Goal: Task Accomplishment & Management: Complete application form

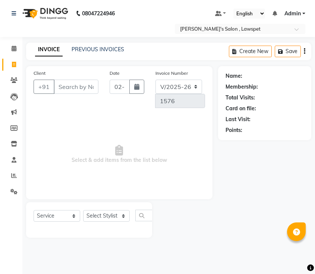
select select "8614"
select select "service"
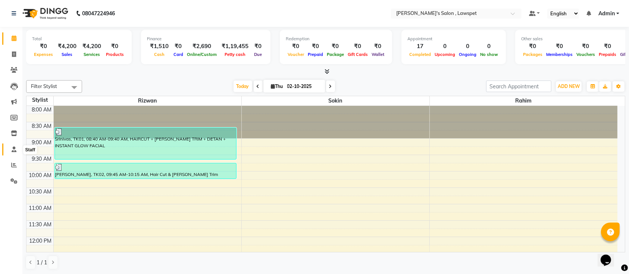
click at [12, 151] on icon at bounding box center [14, 150] width 5 height 6
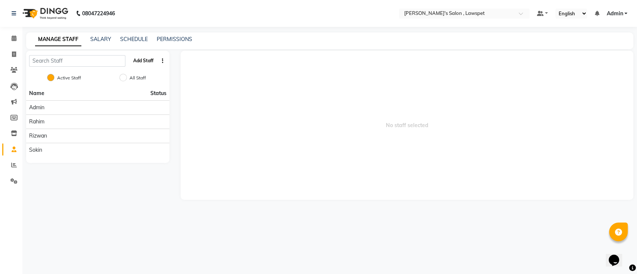
click at [149, 61] on button "Add Staff" at bounding box center [143, 60] width 26 height 13
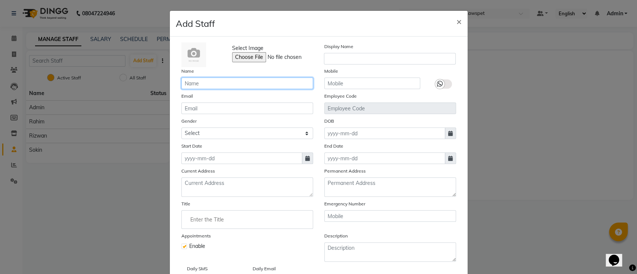
click at [216, 85] on input "text" at bounding box center [247, 84] width 132 height 12
type input "Sameer"
click at [448, 133] on icon at bounding box center [450, 133] width 4 height 5
select select "10"
select select "2025"
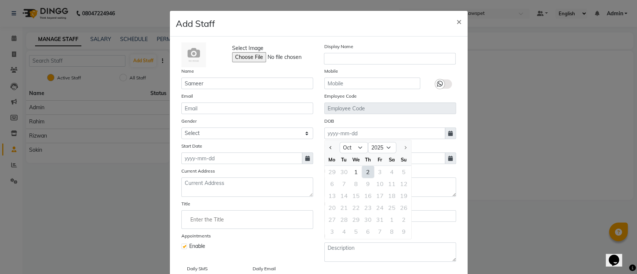
click at [362, 169] on div "2" at bounding box center [368, 172] width 12 height 12
type input "02-10-2025"
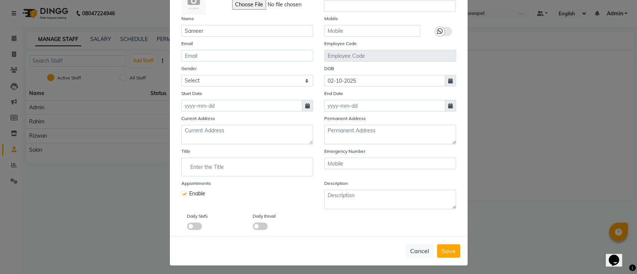
scroll to position [54, 0]
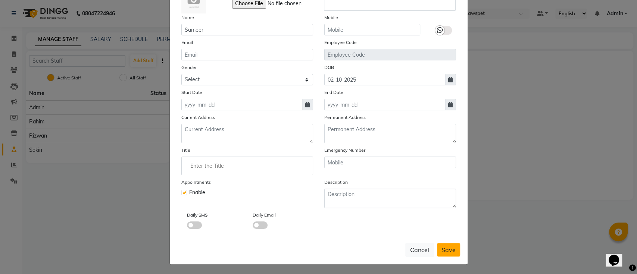
click at [448, 251] on span "Save" at bounding box center [448, 249] width 14 height 7
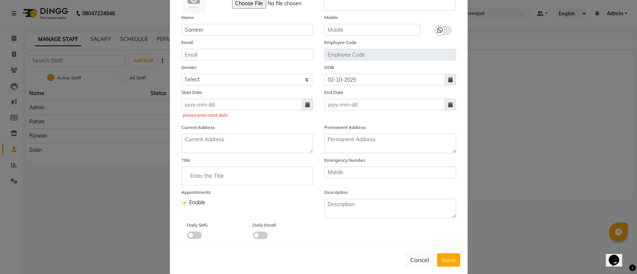
click at [305, 106] on icon at bounding box center [307, 104] width 4 height 5
select select "10"
select select "2025"
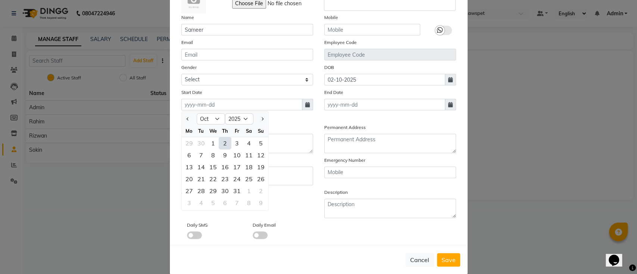
click at [221, 141] on div "2" at bounding box center [225, 143] width 12 height 12
type input "02-10-2025"
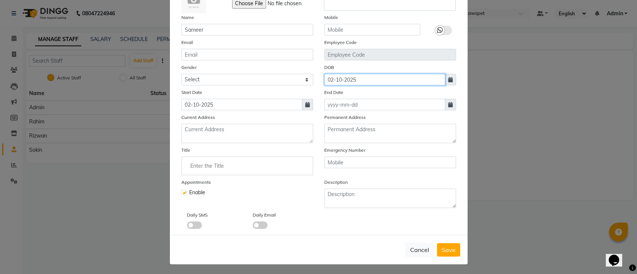
drag, startPoint x: 369, startPoint y: 77, endPoint x: 305, endPoint y: 77, distance: 64.2
click at [305, 77] on div "Gender Select Male Female Other Prefer Not To Say DOB 02-10-2025" at bounding box center [319, 74] width 286 height 22
click at [454, 247] on button "Save" at bounding box center [448, 249] width 23 height 13
checkbox input "false"
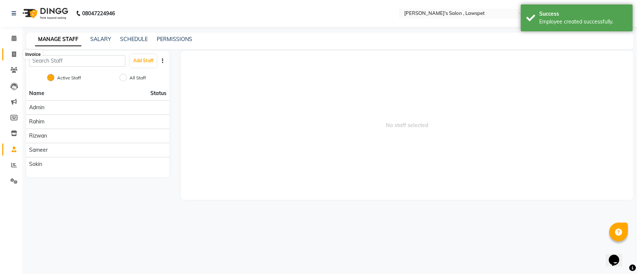
click at [15, 50] on span at bounding box center [13, 54] width 13 height 9
select select "service"
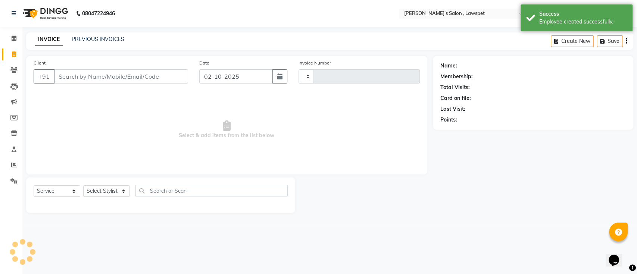
type input "1576"
select select "8614"
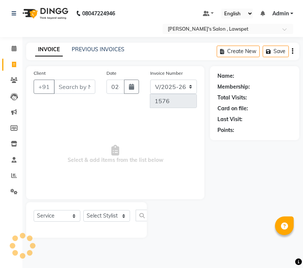
select select "8614"
select select "service"
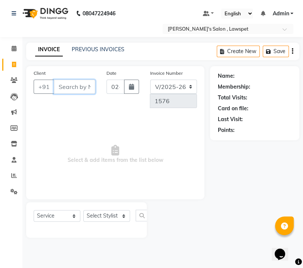
click at [74, 85] on input "Client" at bounding box center [74, 86] width 41 height 14
paste input "6381065108"
click at [63, 86] on input "6381065108" at bounding box center [74, 86] width 41 height 14
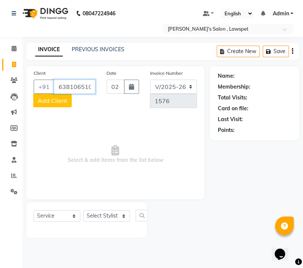
type input "6381065108"
click at [56, 99] on span "Add Client" at bounding box center [52, 100] width 29 height 7
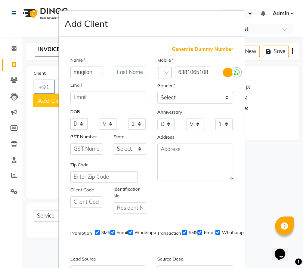
type input "mugilan"
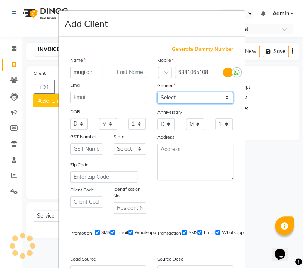
click at [167, 93] on select "Select Male Female Other Prefer Not To Say" at bounding box center [195, 98] width 76 height 12
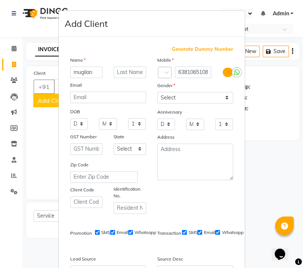
click at [255, 130] on ngb-modal-window "Add Client Generate Dummy Number Name mugilan Email DOB Day 01 02 03 04 05 06 0…" at bounding box center [151, 134] width 303 height 268
click at [270, 163] on ngb-modal-window "Add Client Generate Dummy Number Name mugilan Email DOB Day 01 02 03 04 05 06 0…" at bounding box center [151, 134] width 303 height 268
click at [46, 34] on ngb-modal-window "Add Client Generate Dummy Number Name mugilan Email DOB Day 01 02 03 04 05 06 0…" at bounding box center [151, 134] width 303 height 268
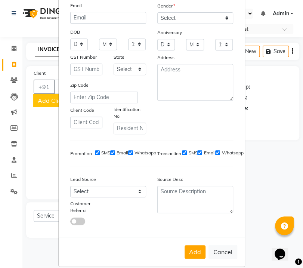
scroll to position [87, 0]
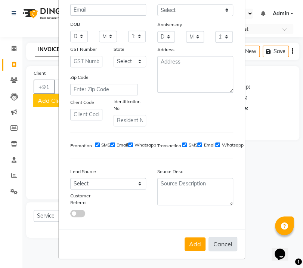
click at [218, 243] on button "Cancel" at bounding box center [222, 244] width 29 height 14
select select
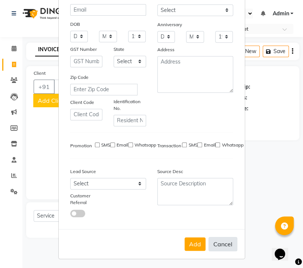
select select
checkbox input "false"
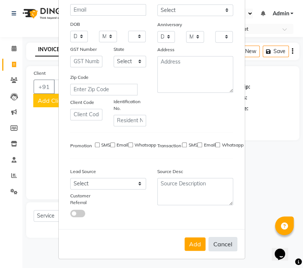
checkbox input "false"
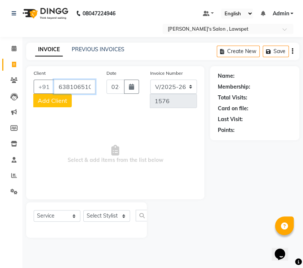
click at [80, 88] on input "6381065108" at bounding box center [74, 86] width 41 height 14
click at [77, 93] on input "Client" at bounding box center [74, 86] width 41 height 14
paste input "6381065108"
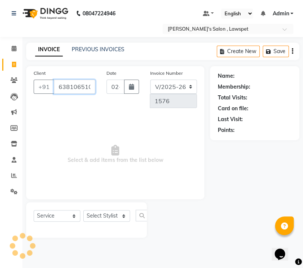
scroll to position [0, 3]
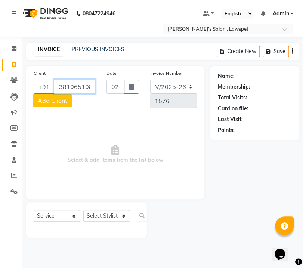
type input "6381065108"
click at [53, 100] on span "Add Client" at bounding box center [52, 100] width 29 height 7
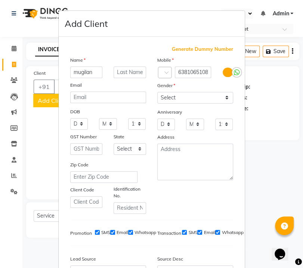
type input "mugilan"
click at [176, 99] on select "Select Male Female Other Prefer Not To Say" at bounding box center [195, 98] width 76 height 12
click at [157, 92] on select "Select Male Female Other Prefer Not To Say" at bounding box center [195, 98] width 76 height 12
select select "male"
drag, startPoint x: 185, startPoint y: 189, endPoint x: 197, endPoint y: 219, distance: 32.4
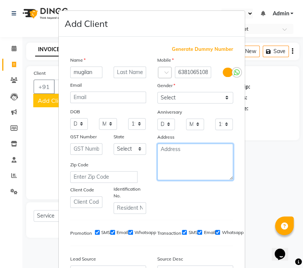
click at [197, 219] on div "Generate Dummy Number Name mugilan Email DOB Day 01 02 03 04 05 06 07 08 09 10 …" at bounding box center [152, 178] width 174 height 265
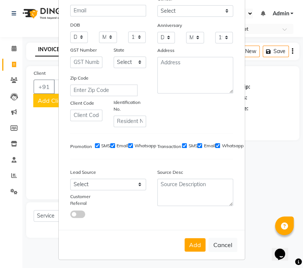
scroll to position [87, 0]
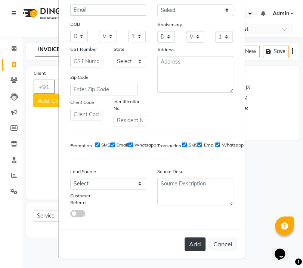
click at [194, 237] on button "Add" at bounding box center [194, 243] width 21 height 13
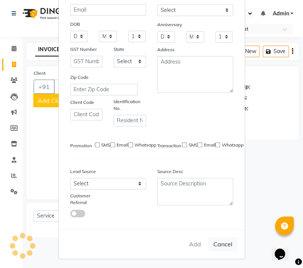
select select
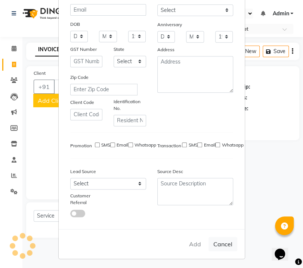
select select
checkbox input "false"
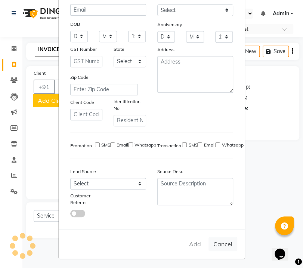
checkbox input "false"
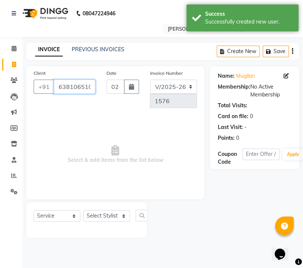
click at [74, 91] on input "6381065108" at bounding box center [74, 86] width 41 height 14
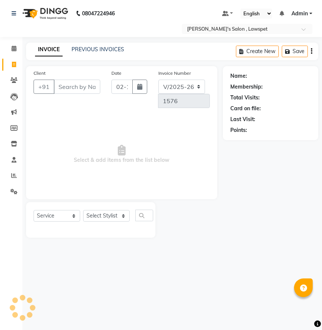
select select "8614"
select select "service"
select select "8614"
select select "service"
